Goal: Information Seeking & Learning: Learn about a topic

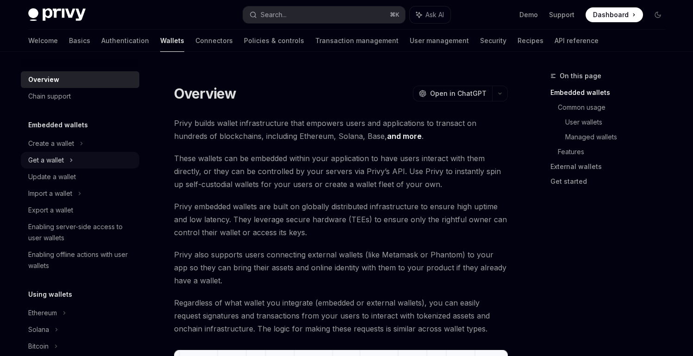
click at [81, 158] on div "Get a wallet" at bounding box center [80, 160] width 119 height 17
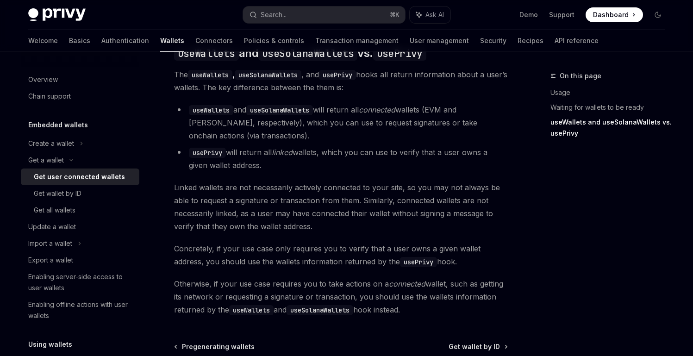
scroll to position [895, 0]
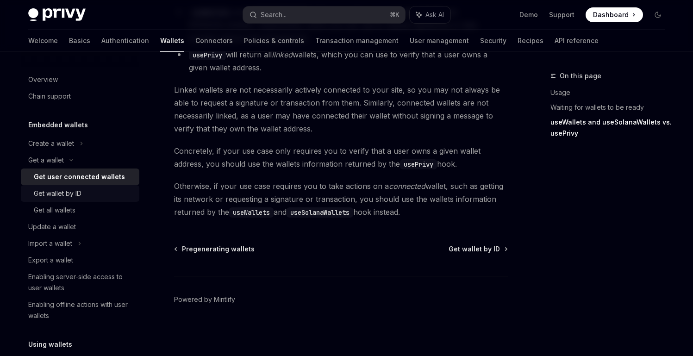
click at [62, 197] on div "Get wallet by ID" at bounding box center [58, 193] width 48 height 11
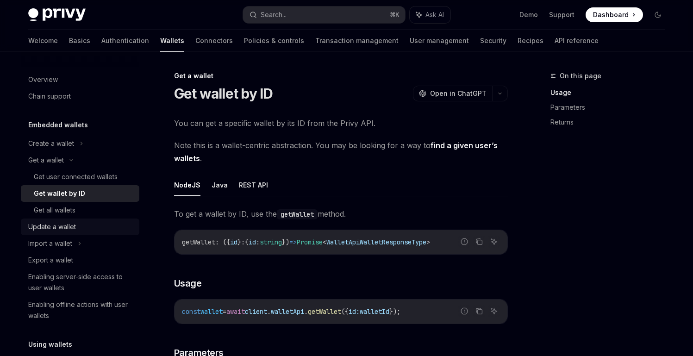
click at [64, 220] on link "Update a wallet" at bounding box center [80, 227] width 119 height 17
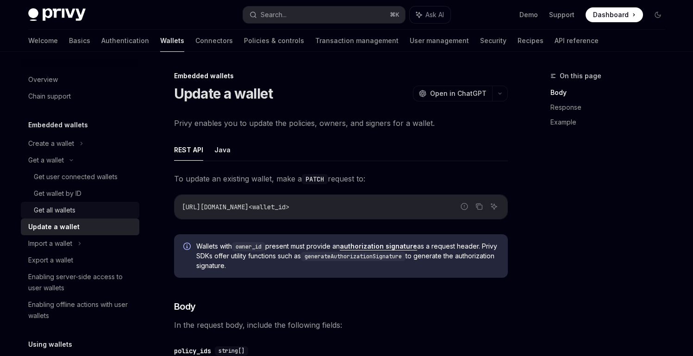
click at [64, 215] on div "Get all wallets" at bounding box center [55, 210] width 42 height 11
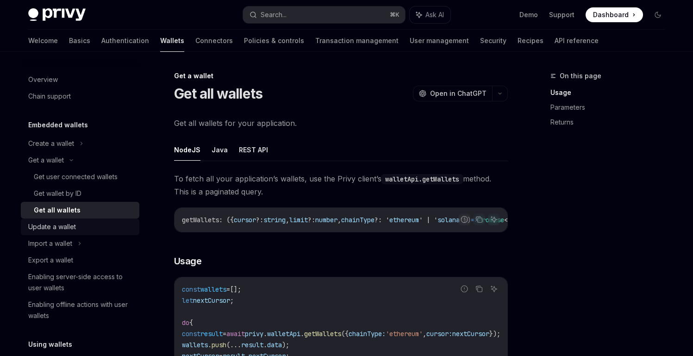
click at [87, 228] on div "Update a wallet" at bounding box center [81, 226] width 106 height 11
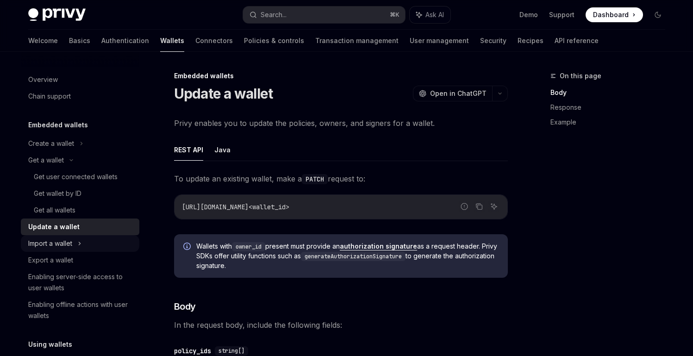
click at [83, 238] on div "Import a wallet" at bounding box center [80, 243] width 119 height 17
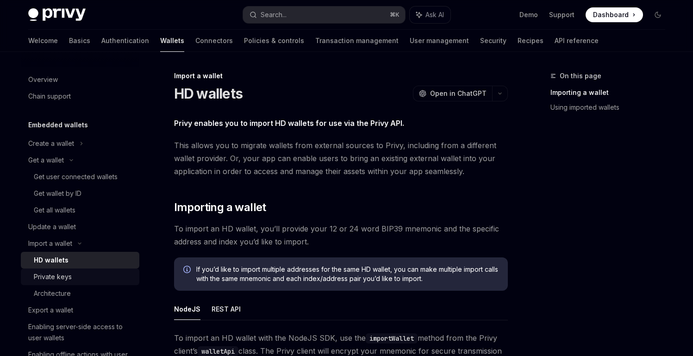
click at [81, 277] on div "Private keys" at bounding box center [84, 276] width 100 height 11
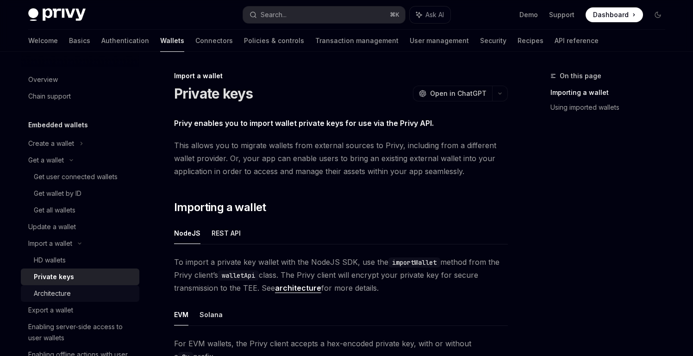
click at [76, 300] on link "Architecture" at bounding box center [80, 293] width 119 height 17
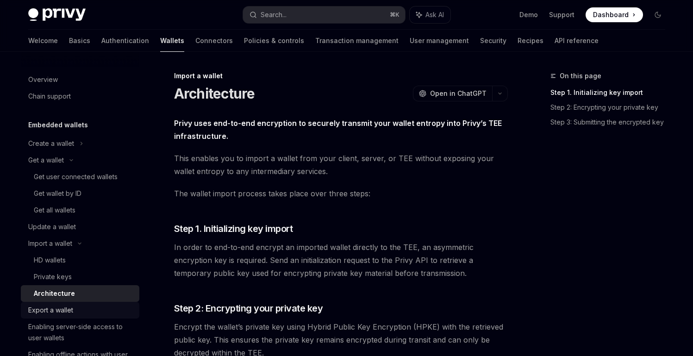
click at [74, 314] on div "Export a wallet" at bounding box center [81, 310] width 106 height 11
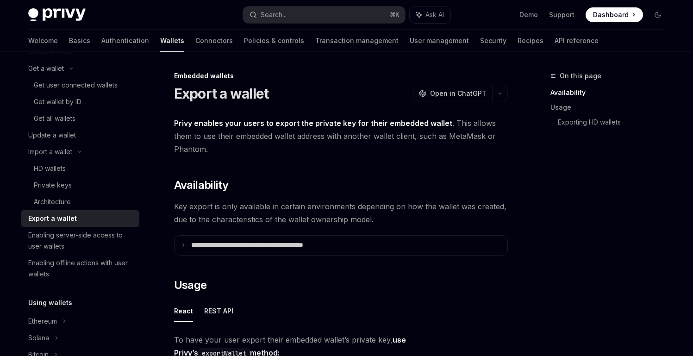
scroll to position [93, 0]
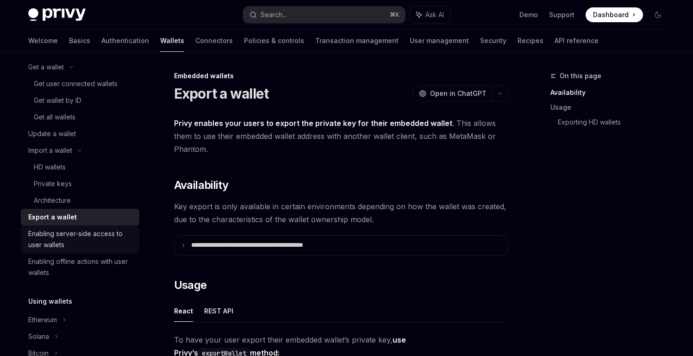
click at [87, 253] on link "Enabling server-side access to user wallets" at bounding box center [80, 239] width 119 height 28
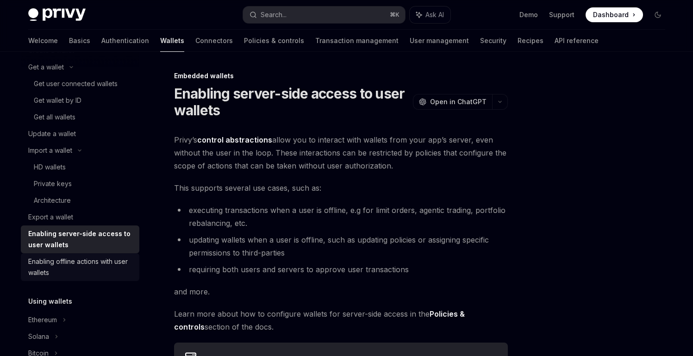
click at [108, 256] on div "Enabling offline actions with user wallets" at bounding box center [81, 267] width 106 height 22
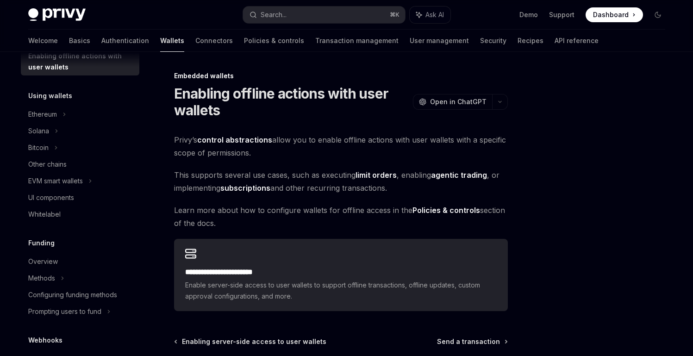
scroll to position [248, 0]
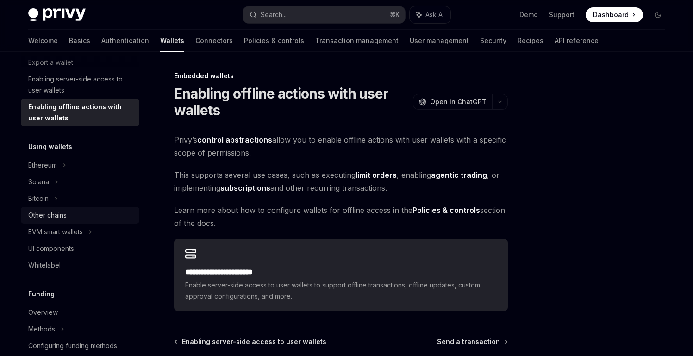
click at [87, 216] on div "Other chains" at bounding box center [81, 215] width 106 height 11
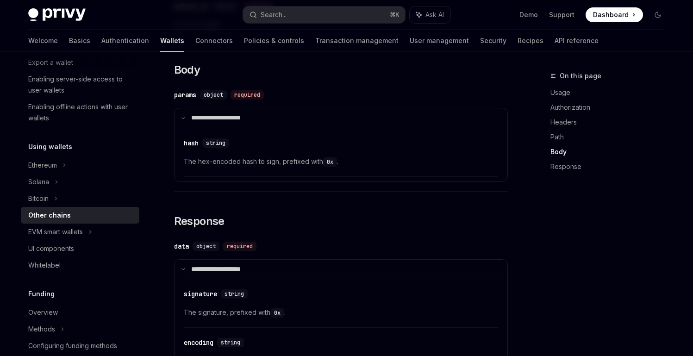
scroll to position [921, 0]
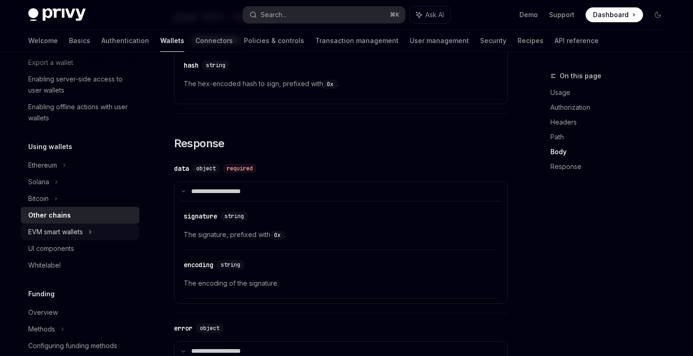
click at [69, 234] on div "EVM smart wallets" at bounding box center [55, 231] width 55 height 11
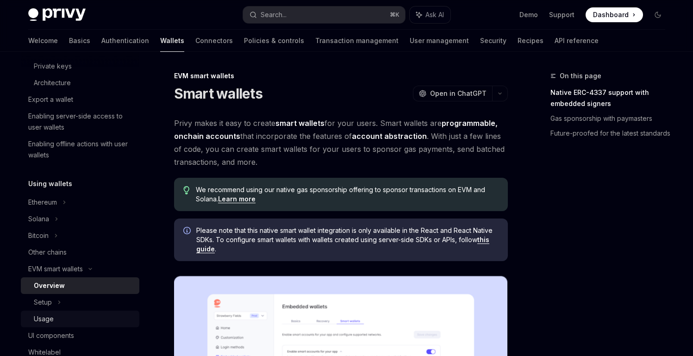
scroll to position [190, 0]
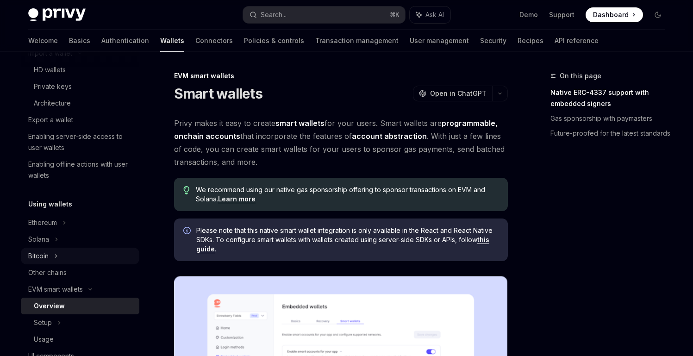
click at [76, 257] on div "Bitcoin" at bounding box center [80, 256] width 119 height 17
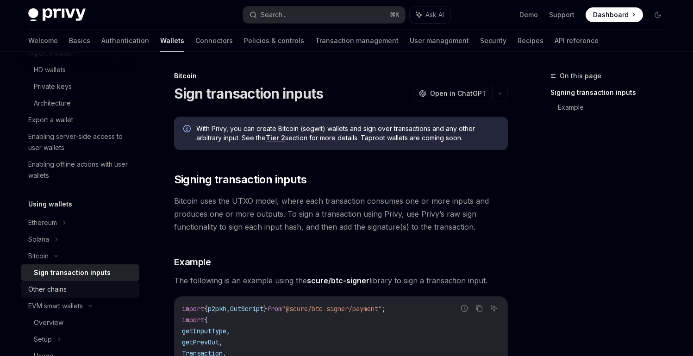
click at [75, 286] on div "Other chains" at bounding box center [81, 289] width 106 height 11
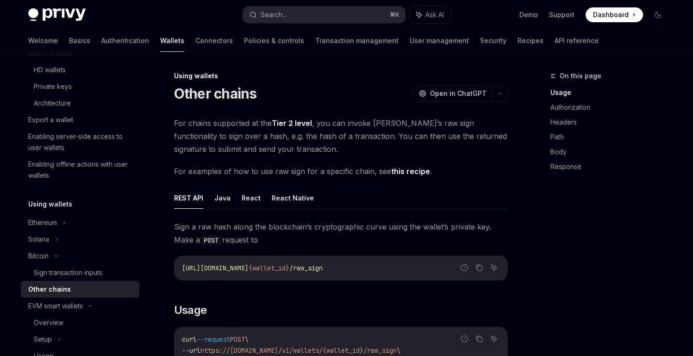
type textarea "*"
